Goal: Transaction & Acquisition: Purchase product/service

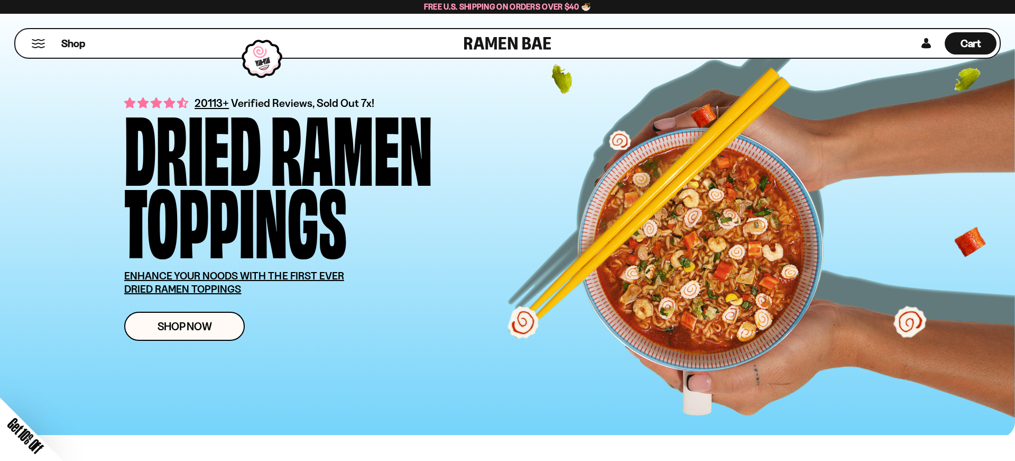
click at [153, 333] on div "Close dialog FREE SHIPPING FOR ALL US ORDERS OVER $40+ Email CONTINUE ******" at bounding box center [507, 230] width 1015 height 461
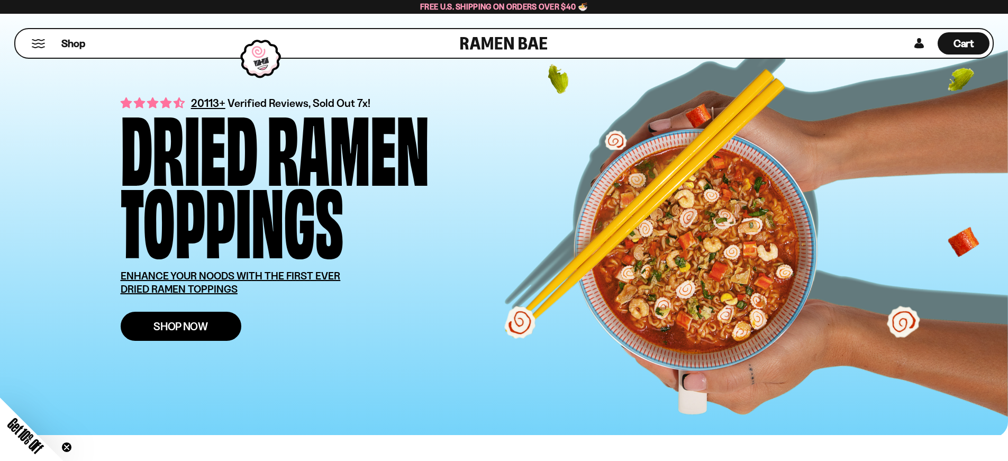
click at [178, 327] on span "Shop Now" at bounding box center [180, 326] width 54 height 11
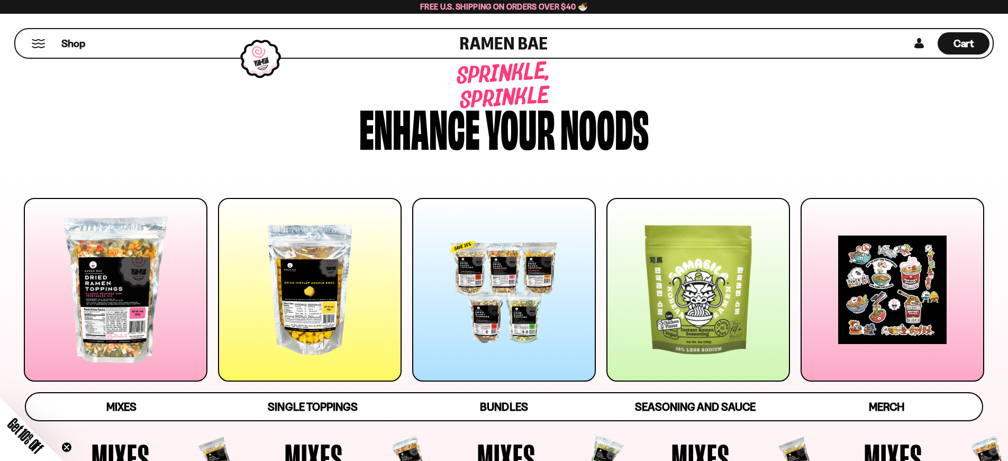
click at [124, 298] on div at bounding box center [116, 290] width 184 height 184
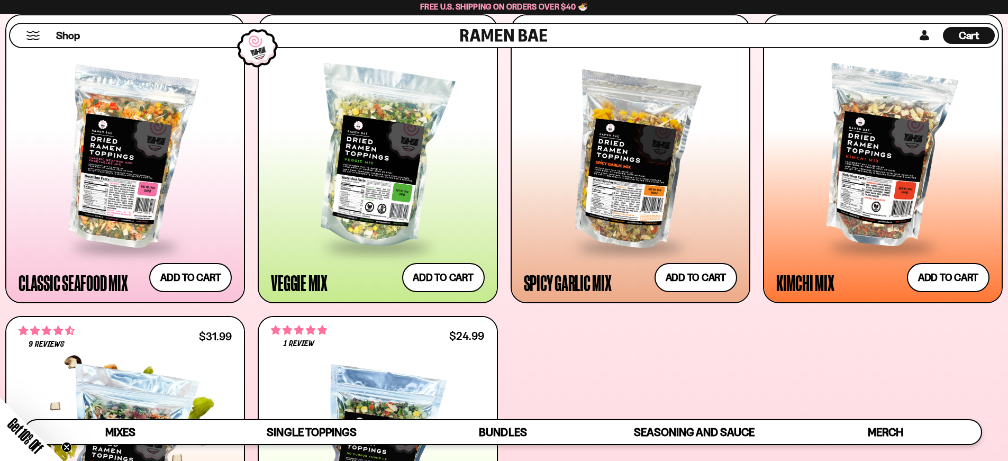
scroll to position [434, 0]
